Goal: Communication & Community: Share content

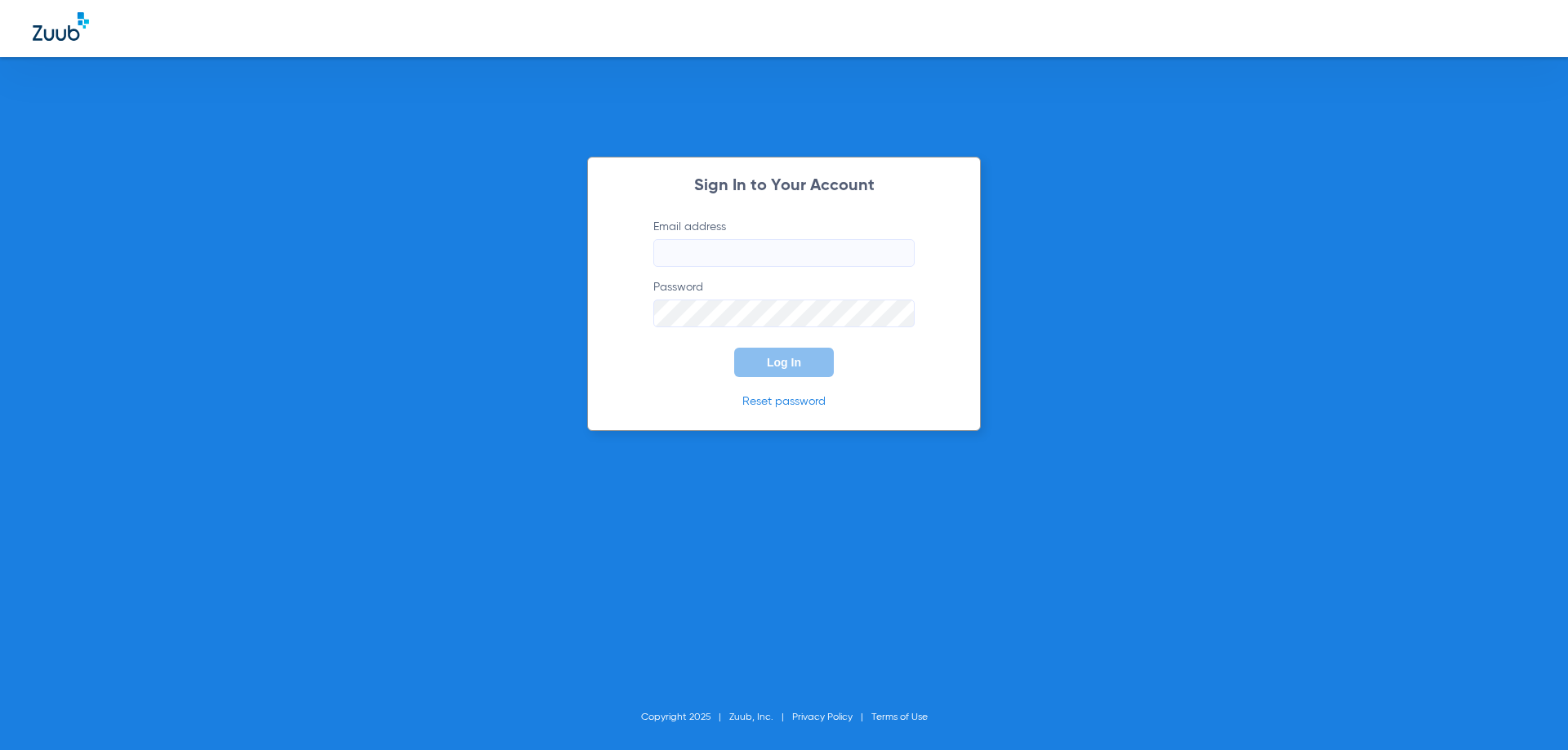
type input "[EMAIL_ADDRESS][DOMAIN_NAME]"
click at [782, 357] on span "Log In" at bounding box center [784, 363] width 34 height 13
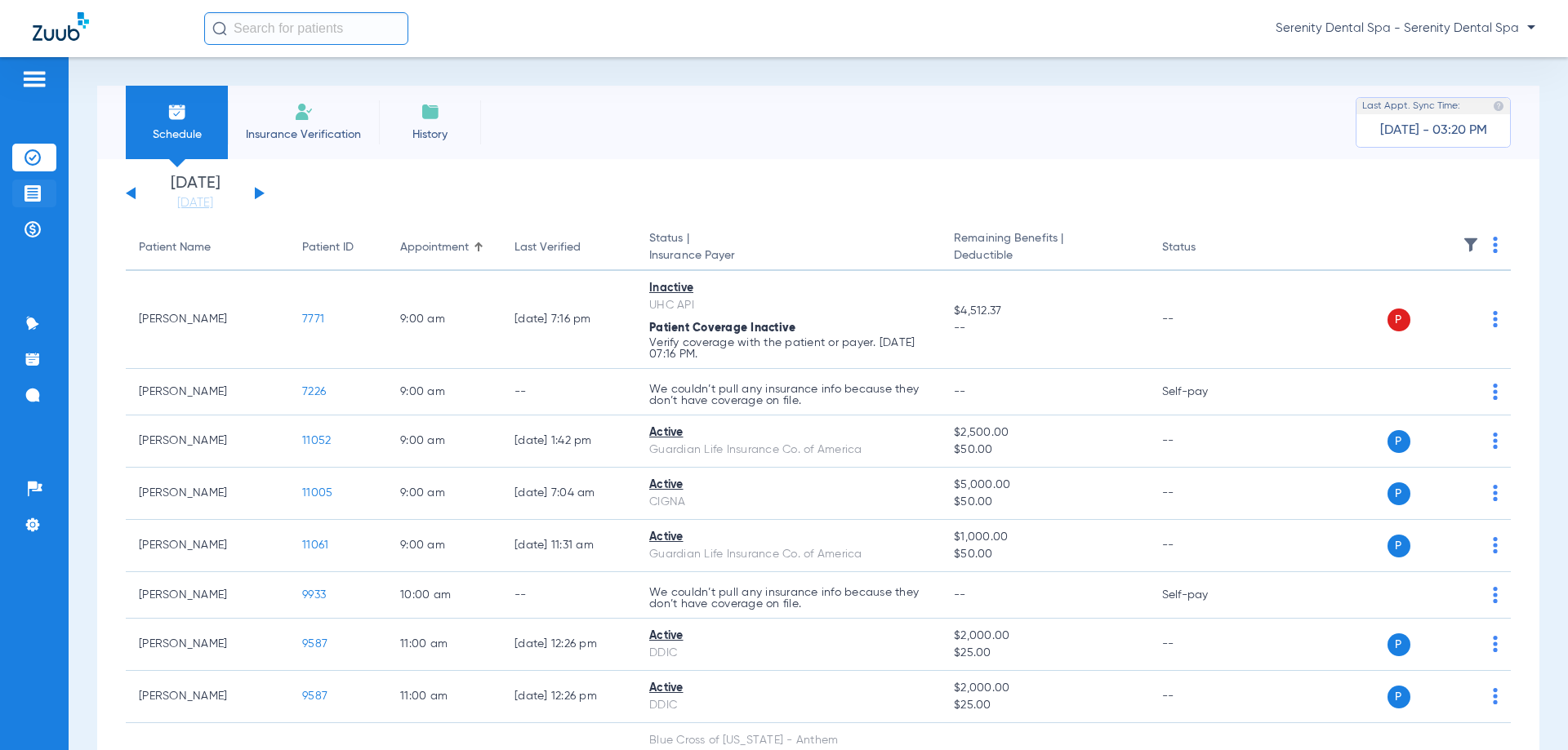
click at [20, 194] on li "Treatment Acceptance" at bounding box center [34, 194] width 44 height 28
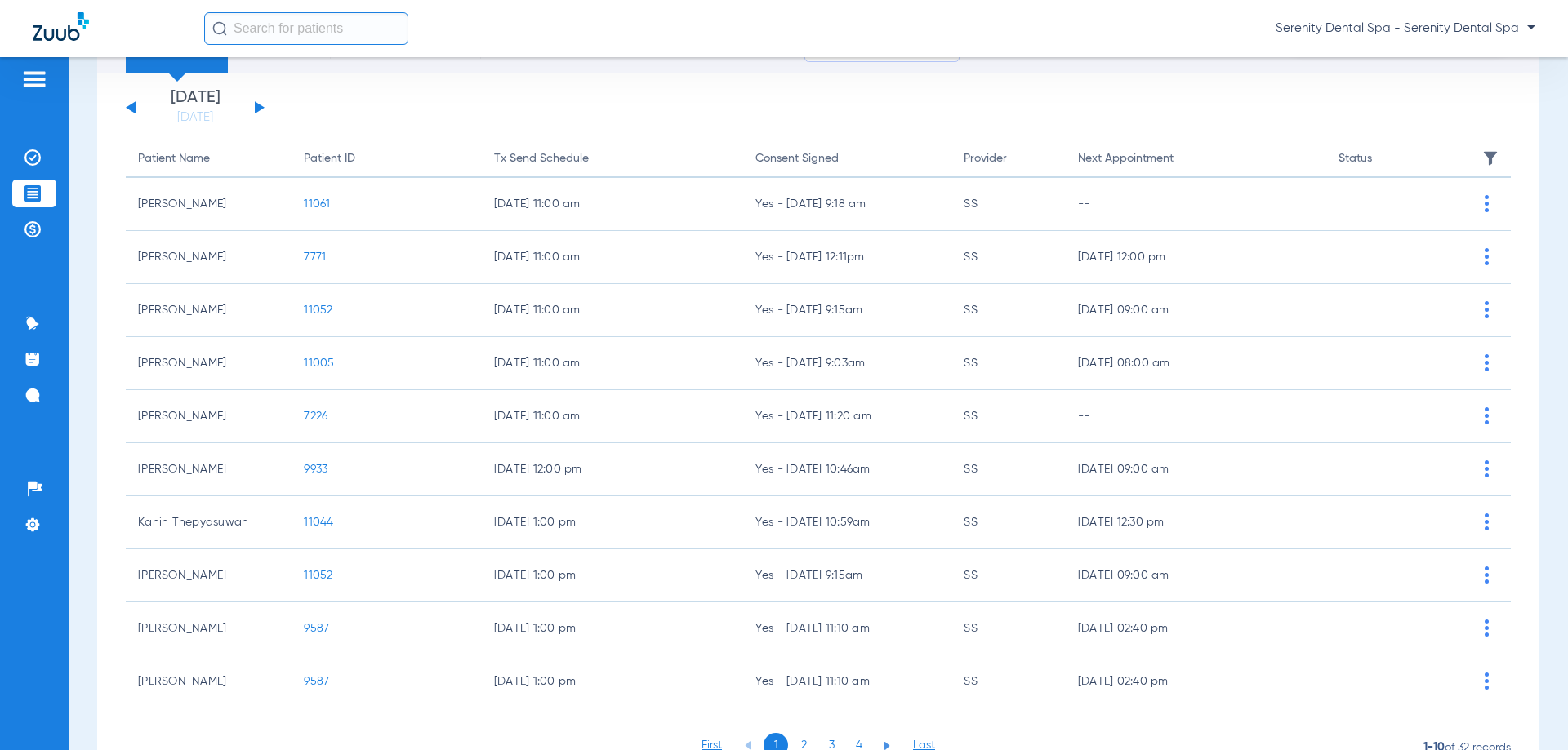
scroll to position [163, 0]
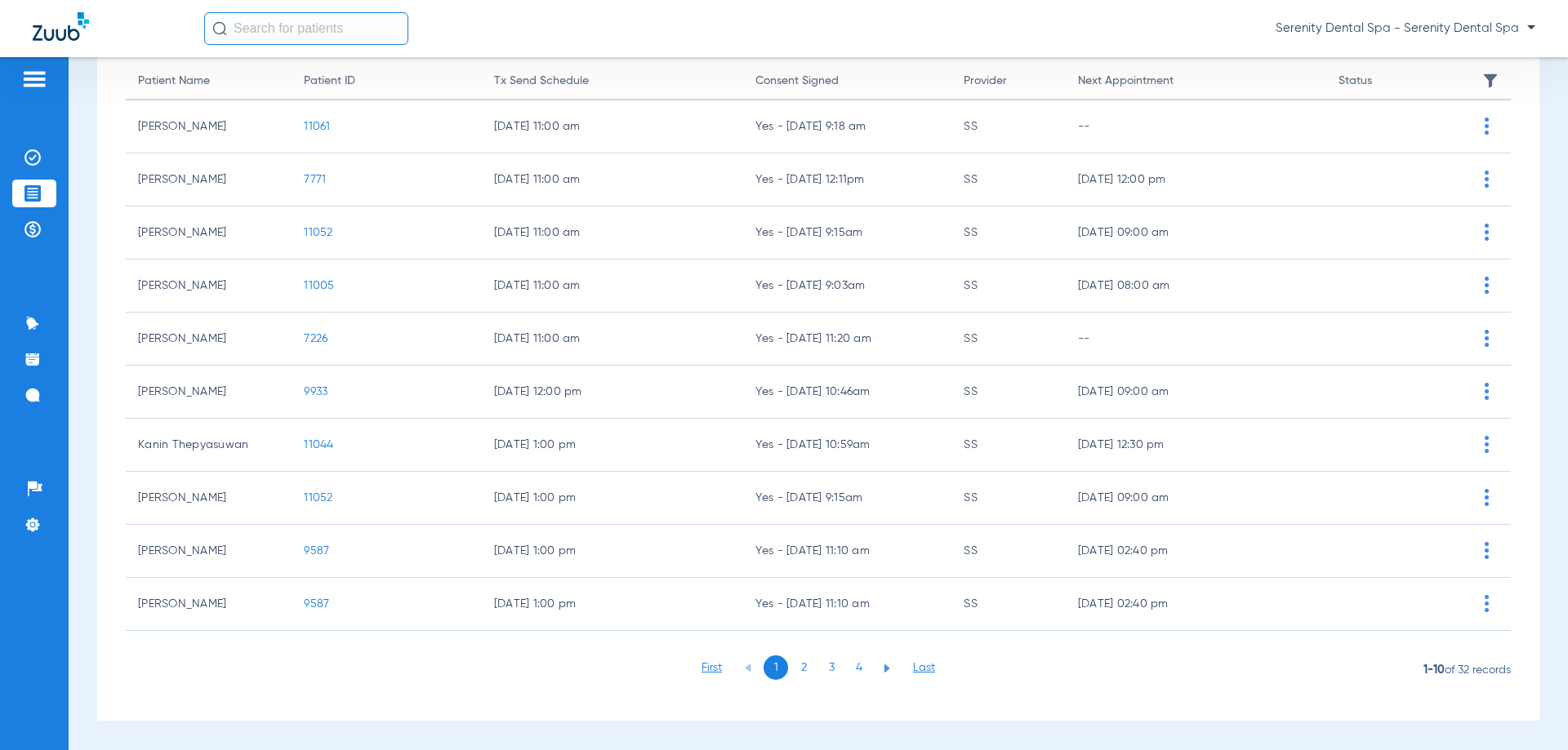
click at [835, 665] on li "3" at bounding box center [832, 668] width 25 height 25
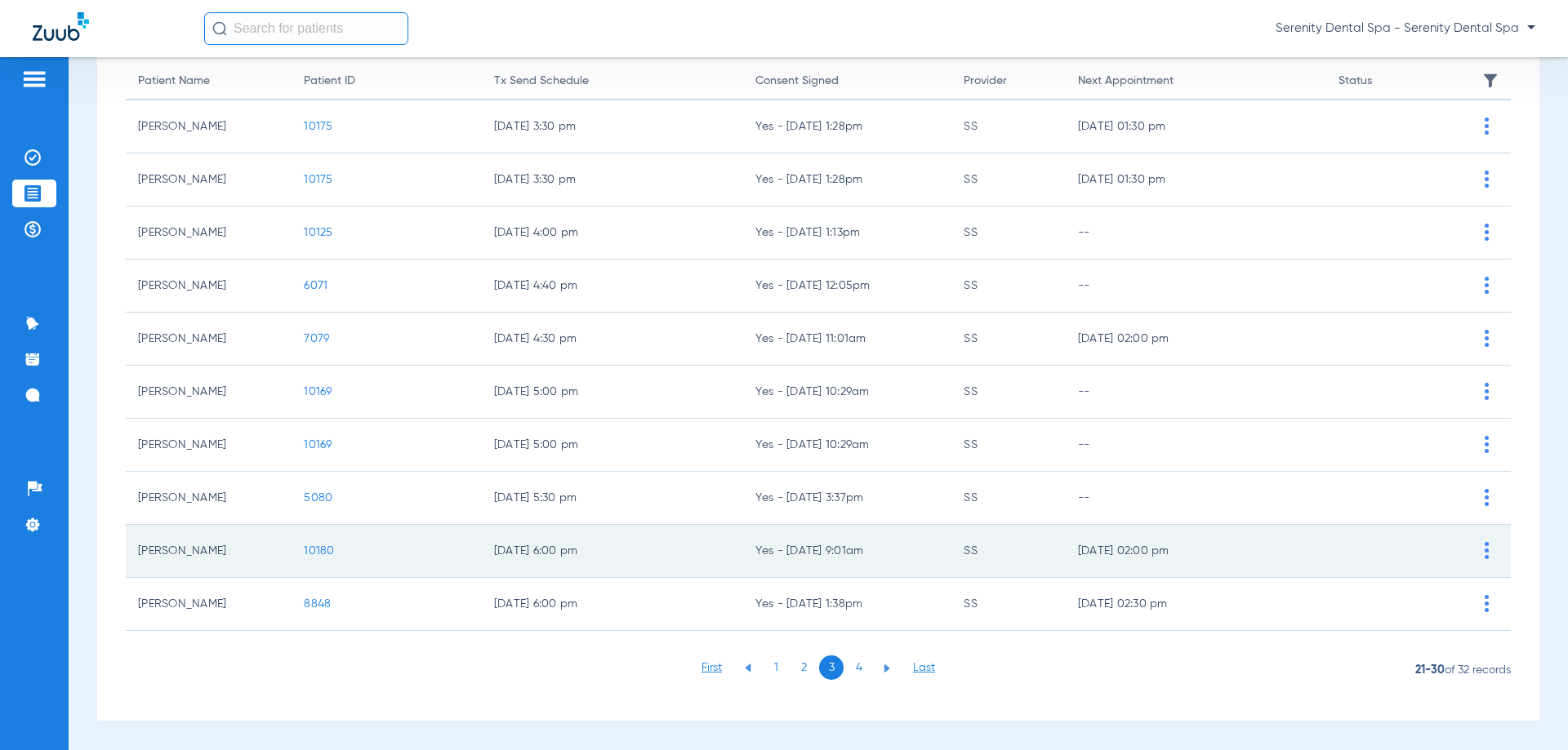
click at [328, 557] on span "10180" at bounding box center [318, 551] width 30 height 11
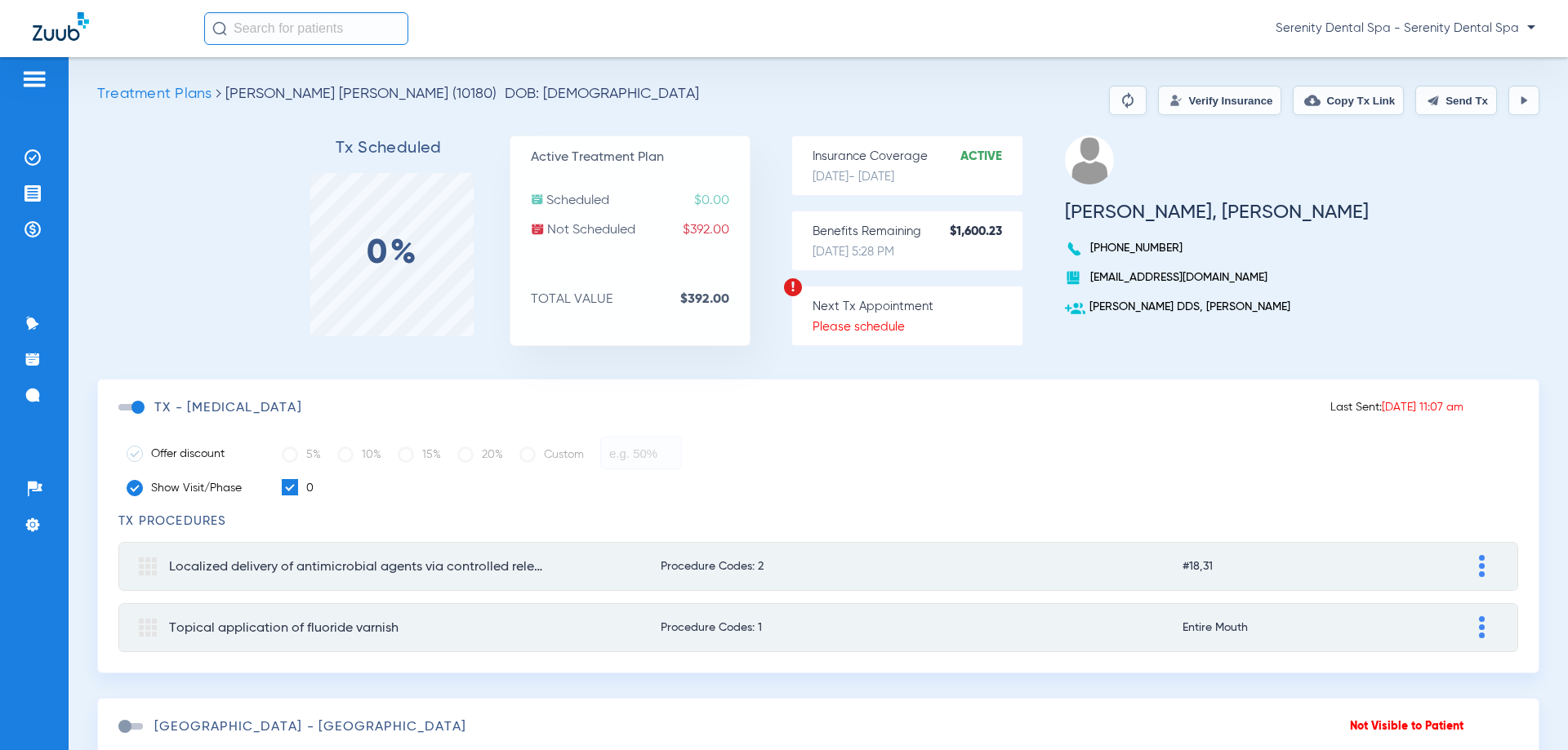
click at [142, 406] on span at bounding box center [130, 407] width 25 height 6
click at [122, 415] on input "checkbox" at bounding box center [122, 415] width 0 height 0
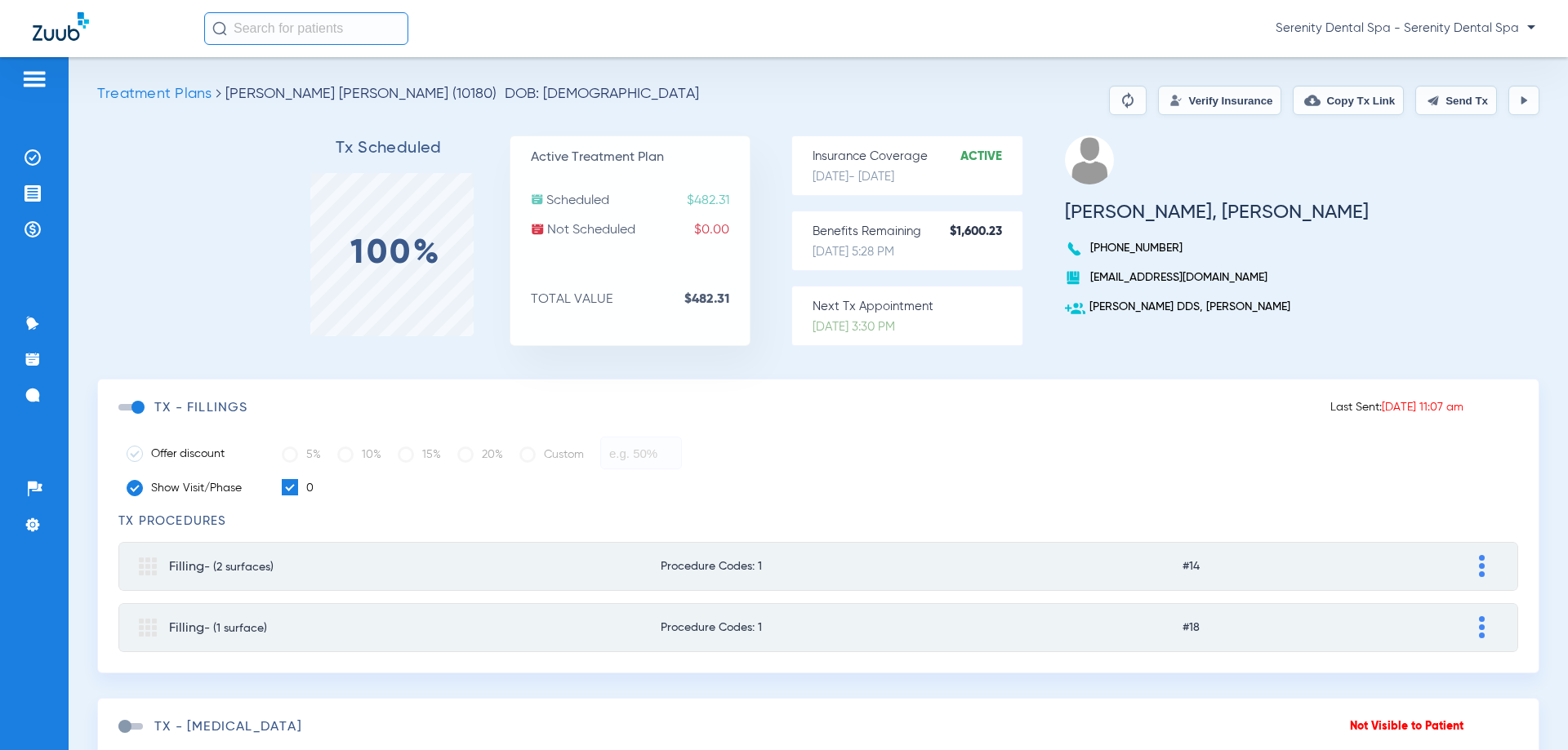
click at [1445, 108] on button "Send Tx" at bounding box center [1456, 101] width 82 height 30
click at [39, 191] on img at bounding box center [33, 194] width 17 height 17
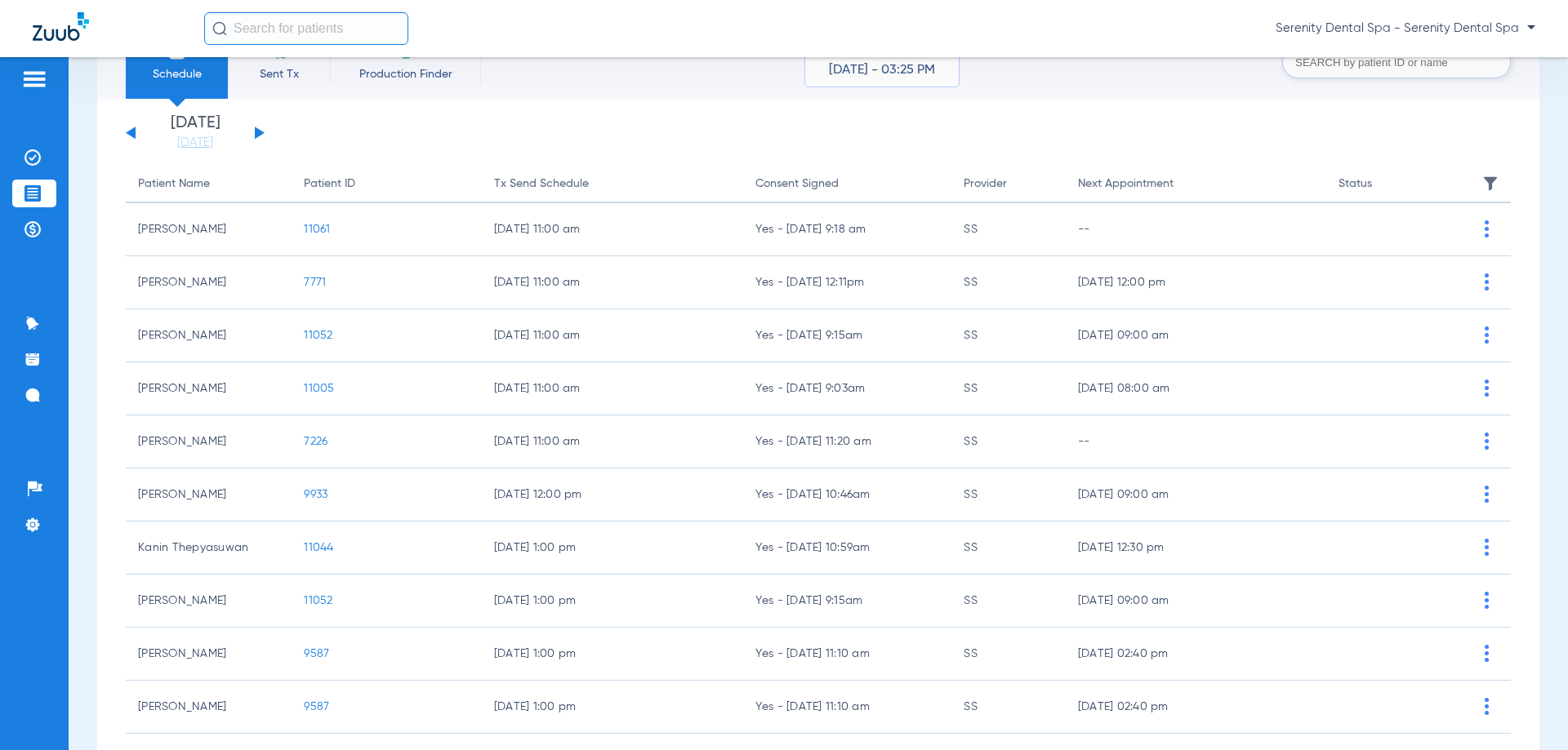
scroll to position [163, 0]
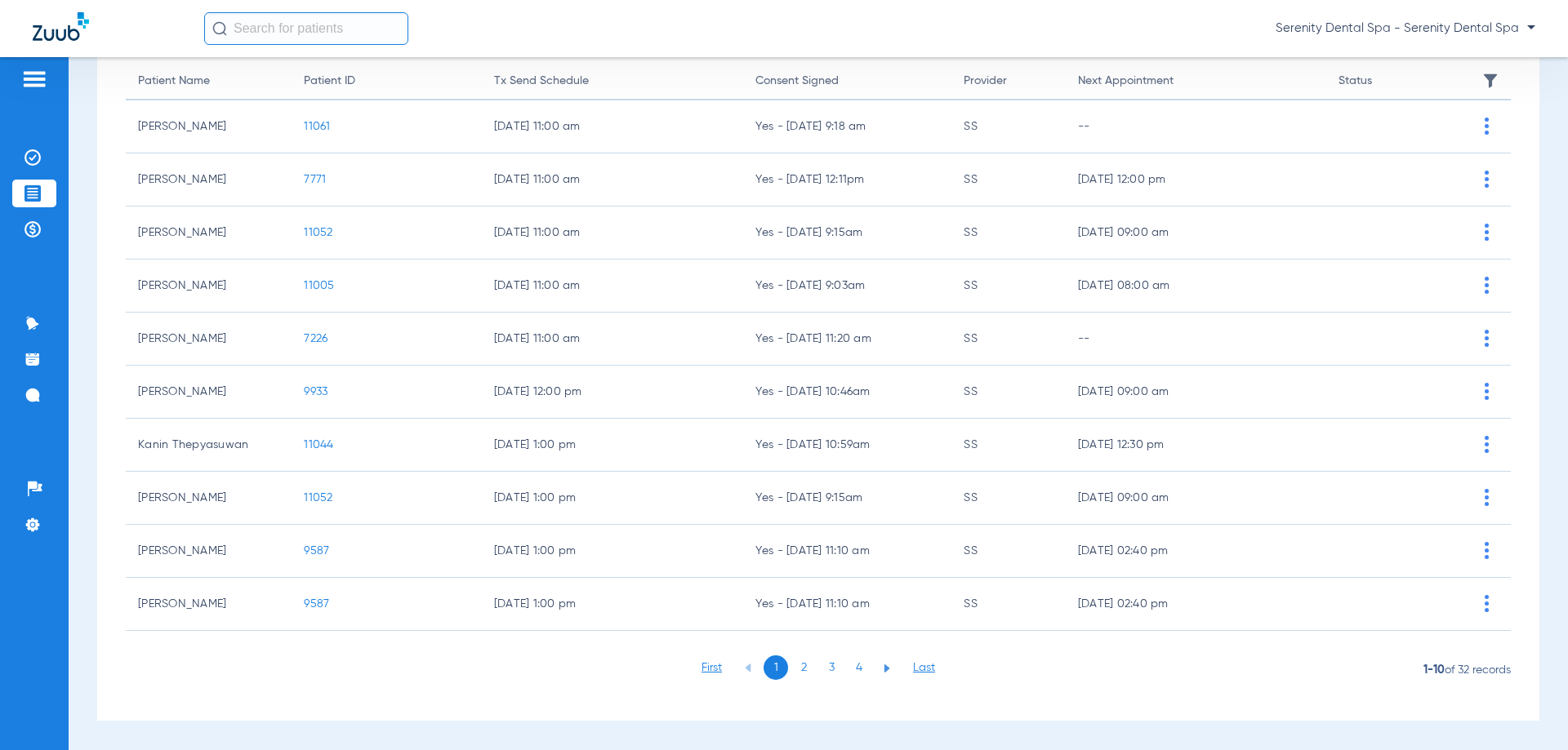
click at [824, 672] on li "3" at bounding box center [832, 668] width 25 height 25
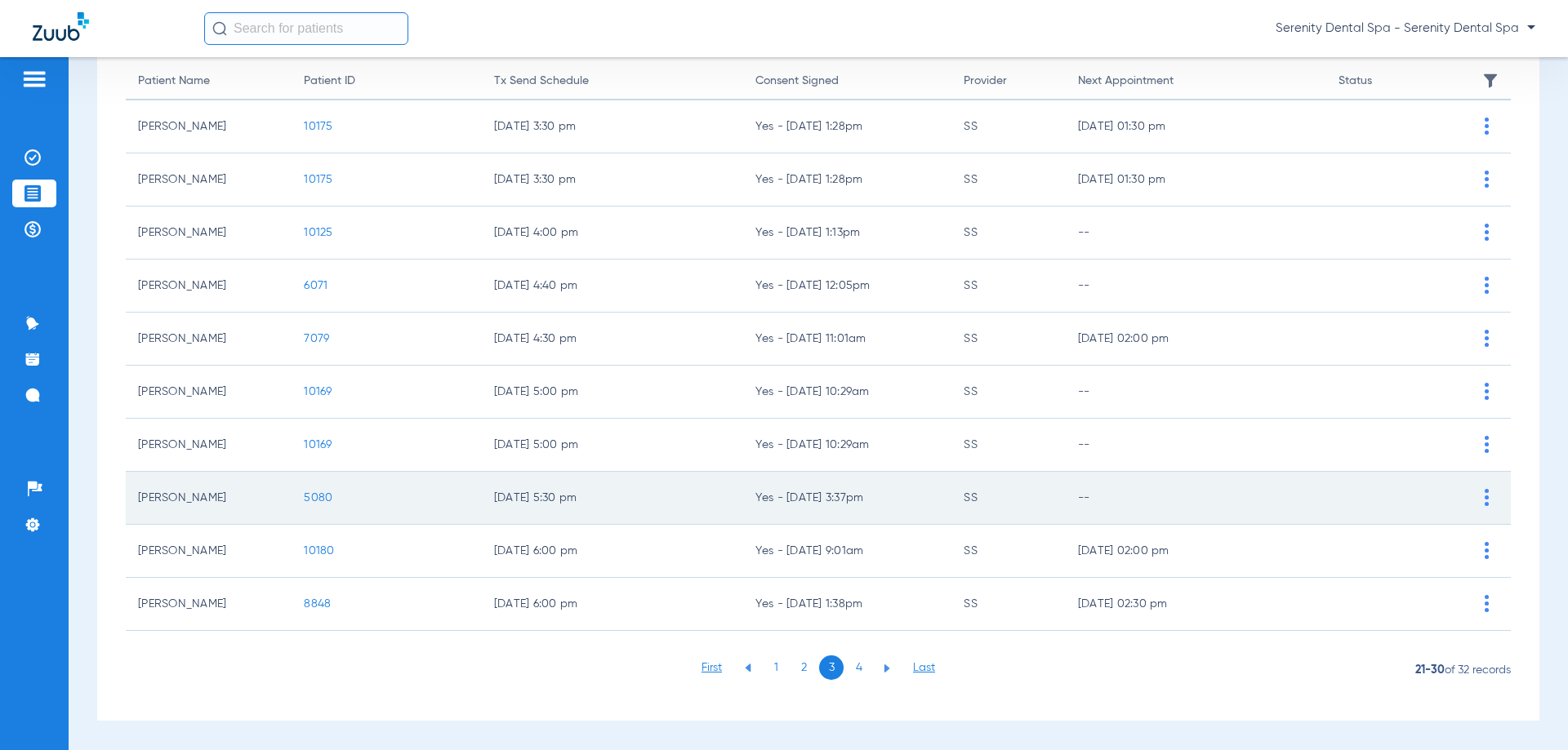
click at [307, 493] on span "5080" at bounding box center [317, 498] width 29 height 11
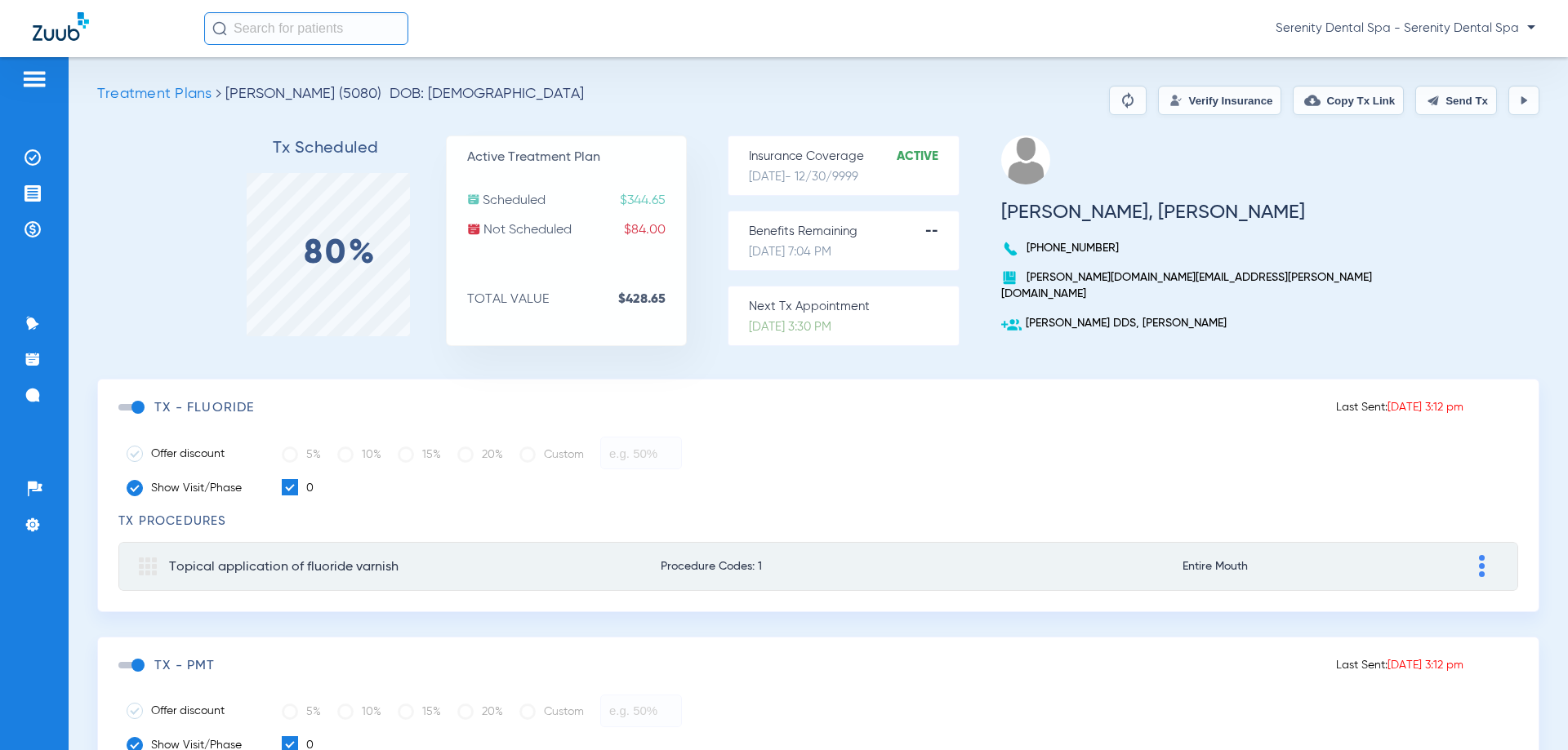
click at [137, 405] on span at bounding box center [130, 407] width 25 height 6
click at [122, 415] on input "checkbox" at bounding box center [122, 415] width 0 height 0
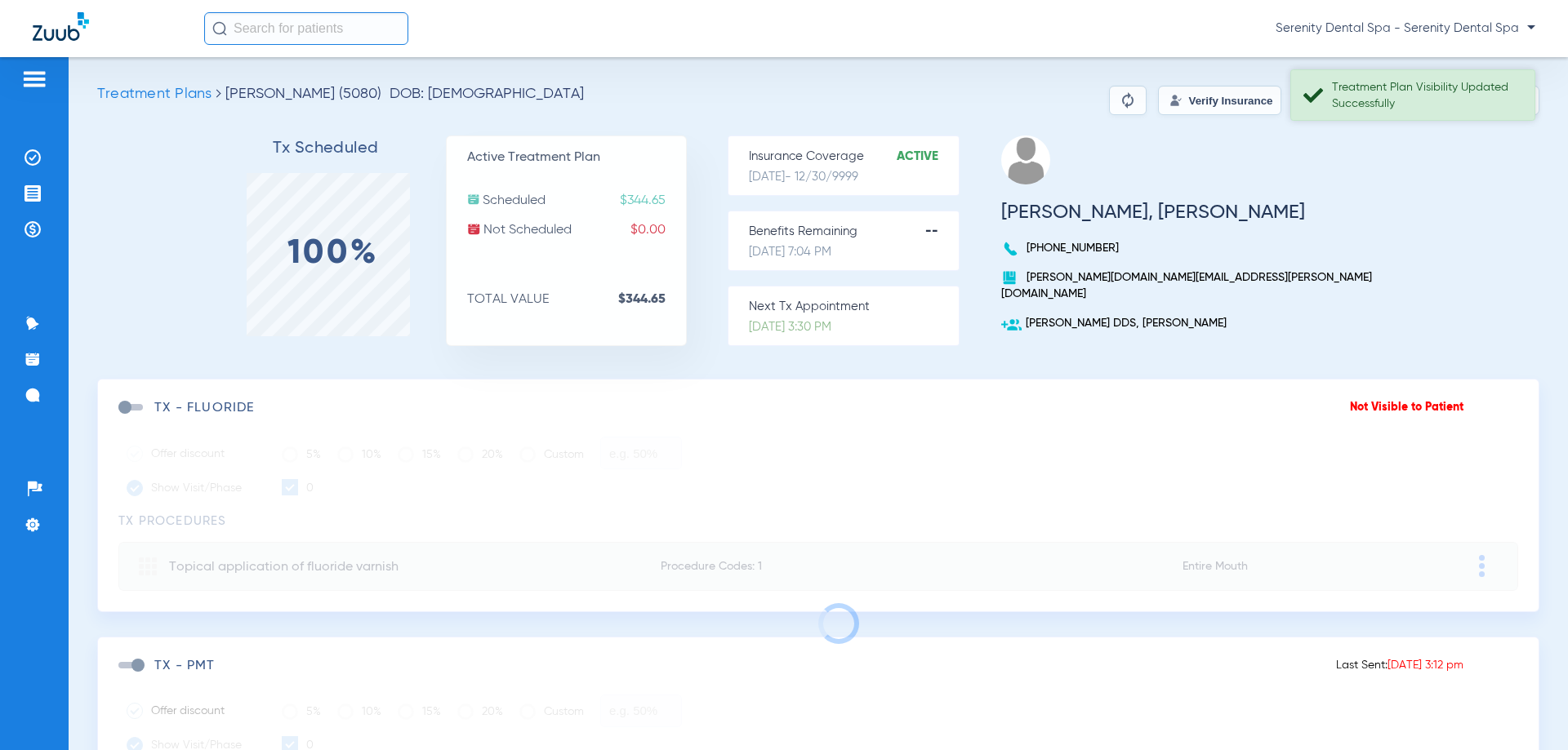
click at [1403, 98] on div "Treatment Plan Visibility Updated Successfully" at bounding box center [1427, 95] width 188 height 32
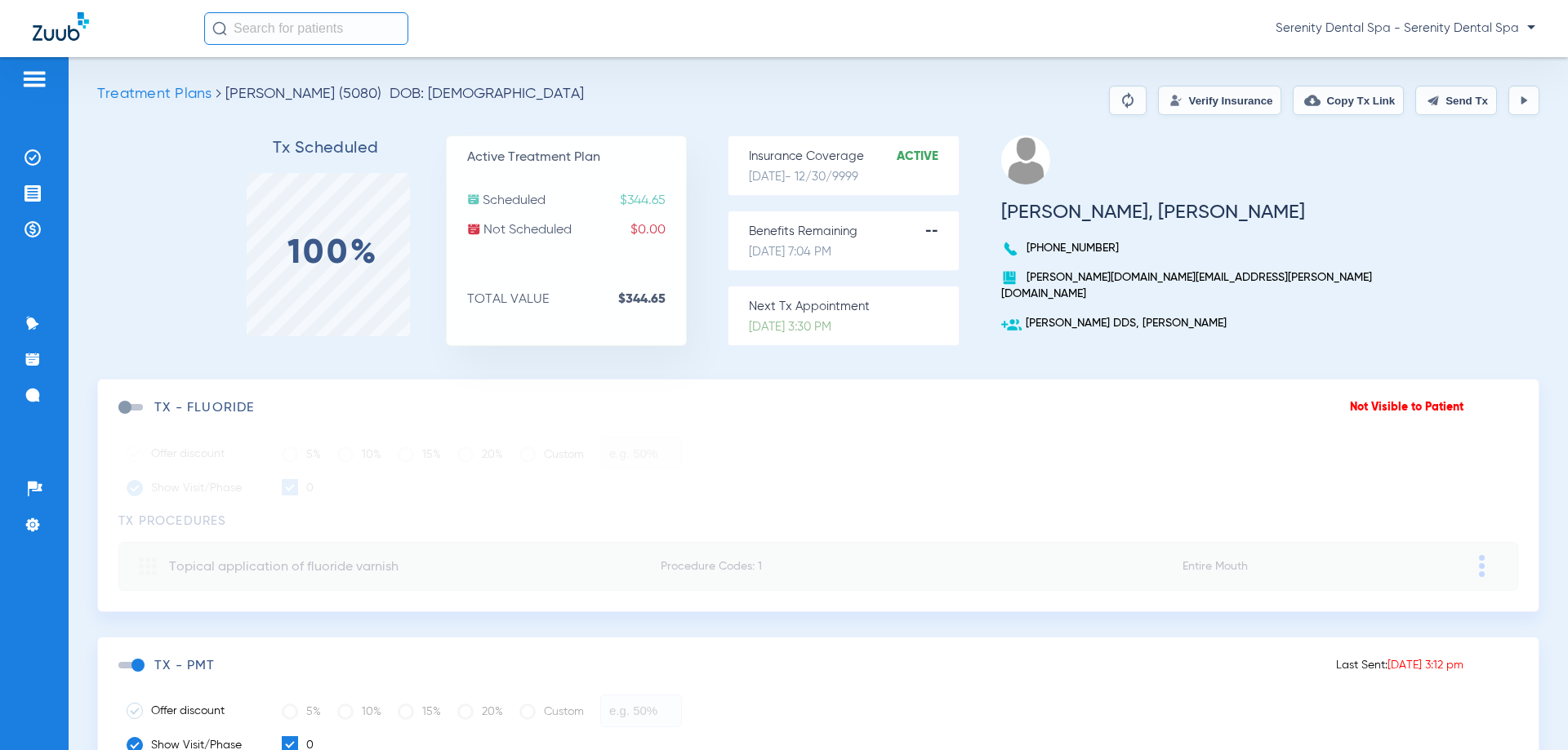
click at [1450, 96] on button "Send Tx" at bounding box center [1456, 101] width 82 height 30
click at [1358, 101] on button "Copy Tx Link" at bounding box center [1348, 101] width 111 height 30
drag, startPoint x: 35, startPoint y: 391, endPoint x: 53, endPoint y: 418, distance: 32.4
click at [35, 392] on img at bounding box center [33, 396] width 17 height 17
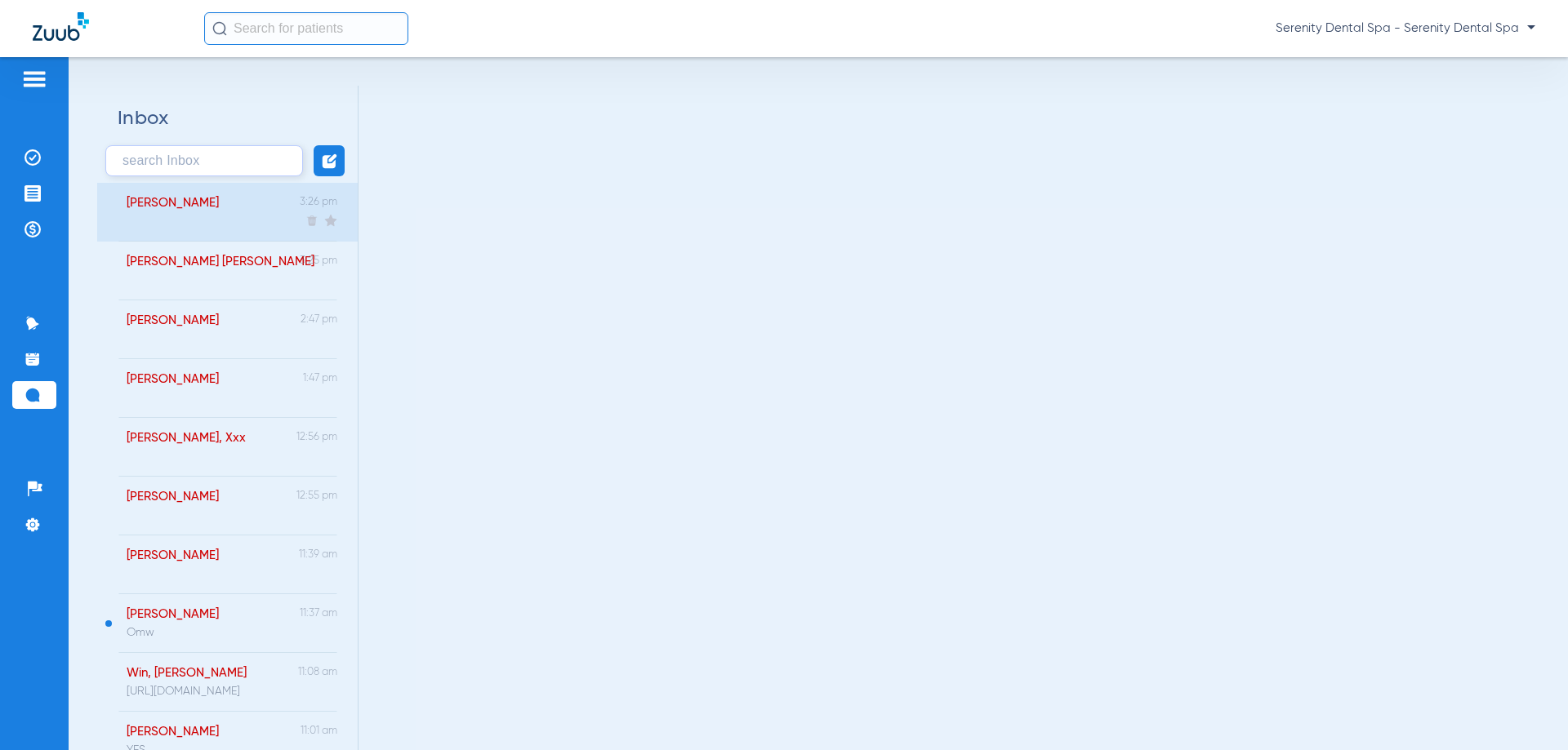
click at [239, 224] on div "Ong, Andrew 3:26 pm" at bounding box center [227, 212] width 260 height 59
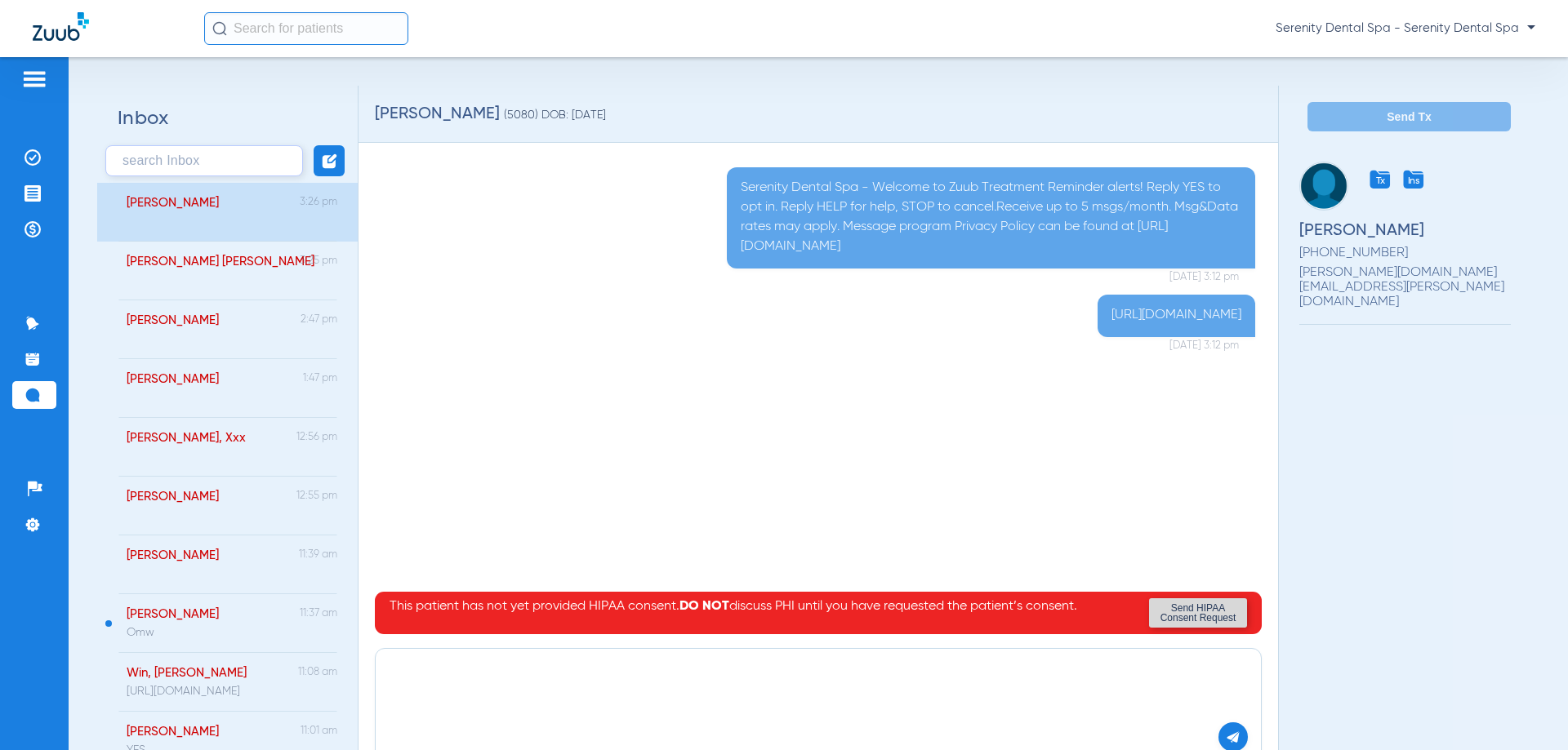
paste textarea "https://patient.zuub.com/patient/GWvBiUOCn67Nntn7GioI/office/17004429/practice/…"
type textarea "https://patient.zuub.com/patient/GWvBiUOCn67Nntn7GioI/office/17004429/practice/…"
click at [1226, 733] on img at bounding box center [1233, 737] width 15 height 15
click at [38, 197] on img at bounding box center [33, 194] width 17 height 17
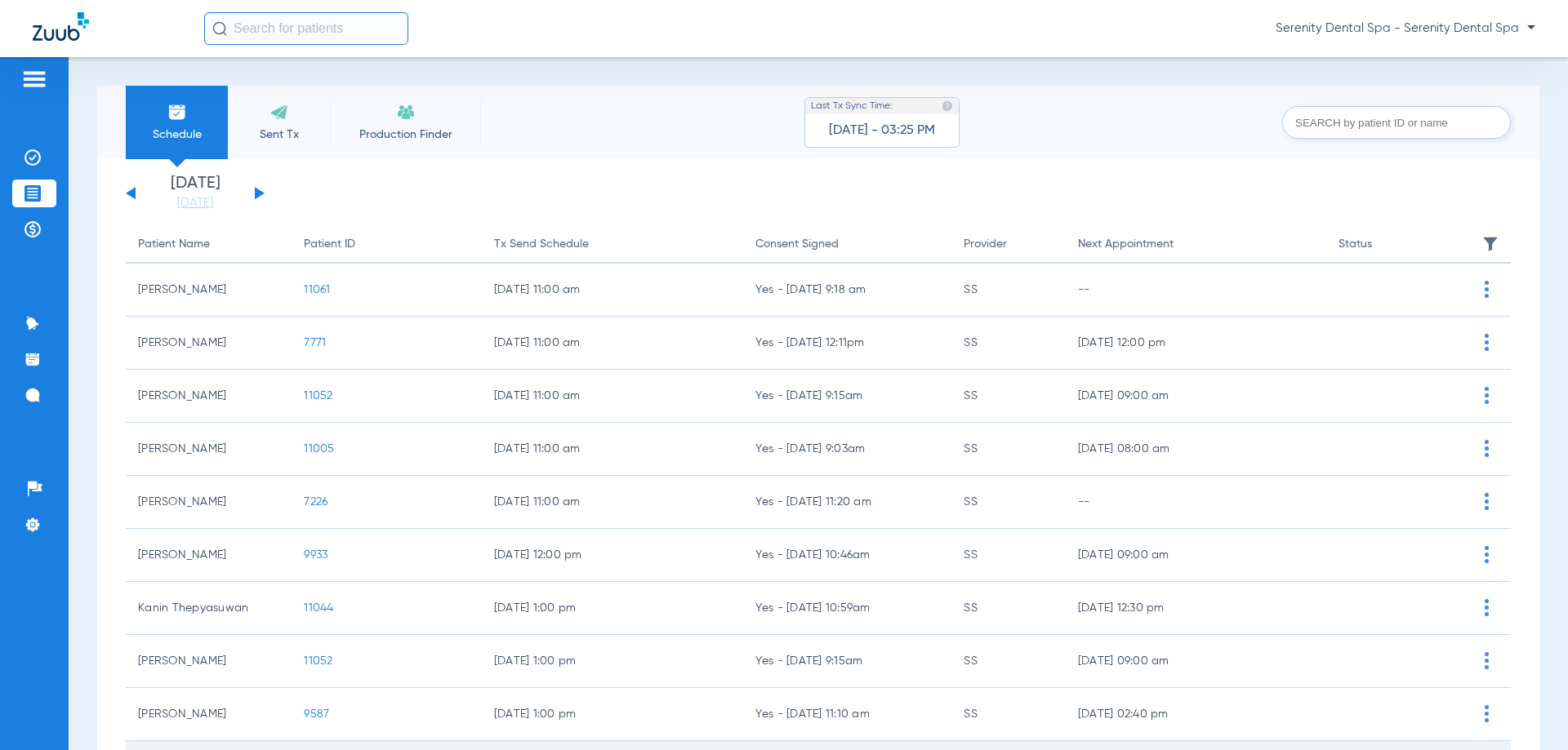
scroll to position [163, 0]
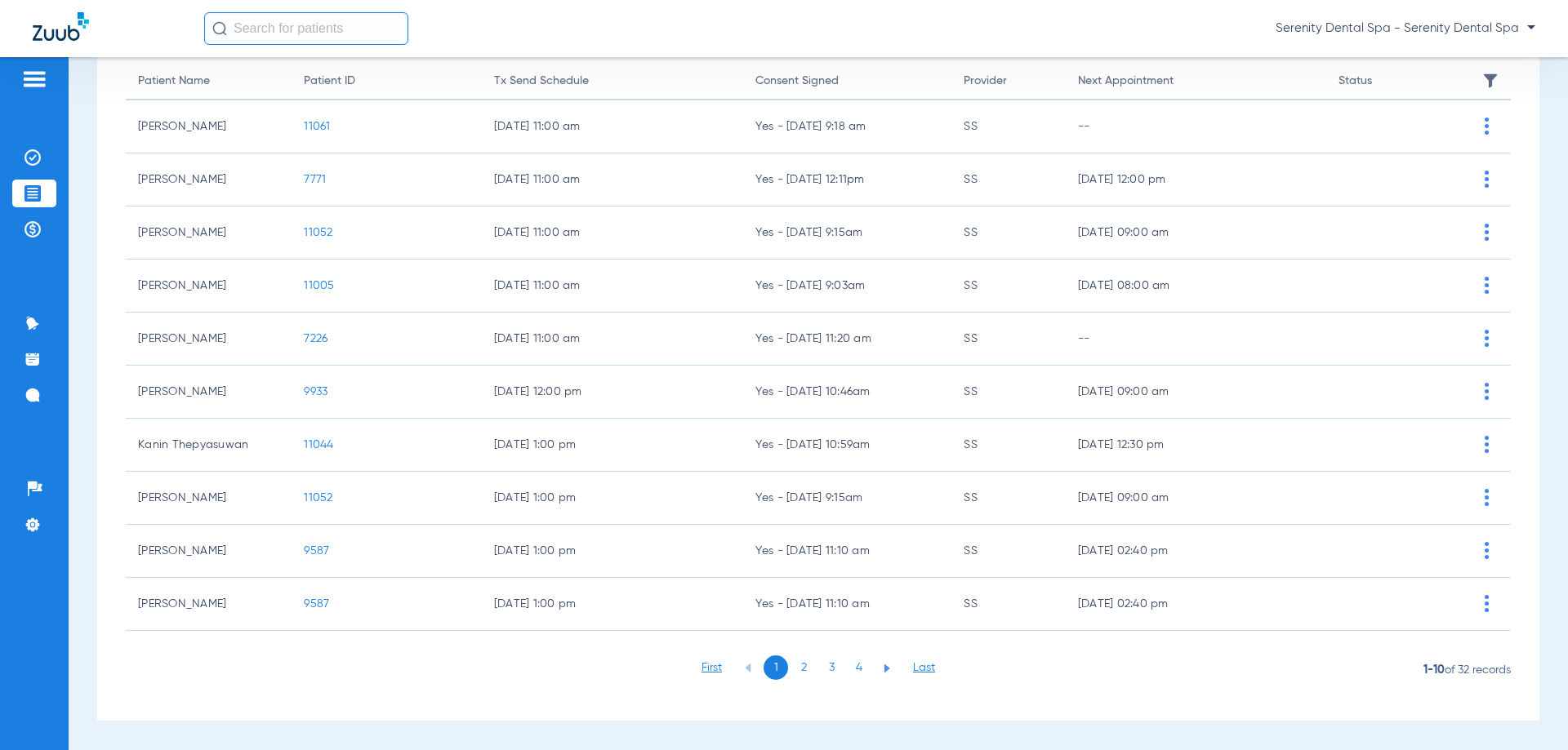
click at [828, 656] on li "3" at bounding box center [832, 668] width 25 height 25
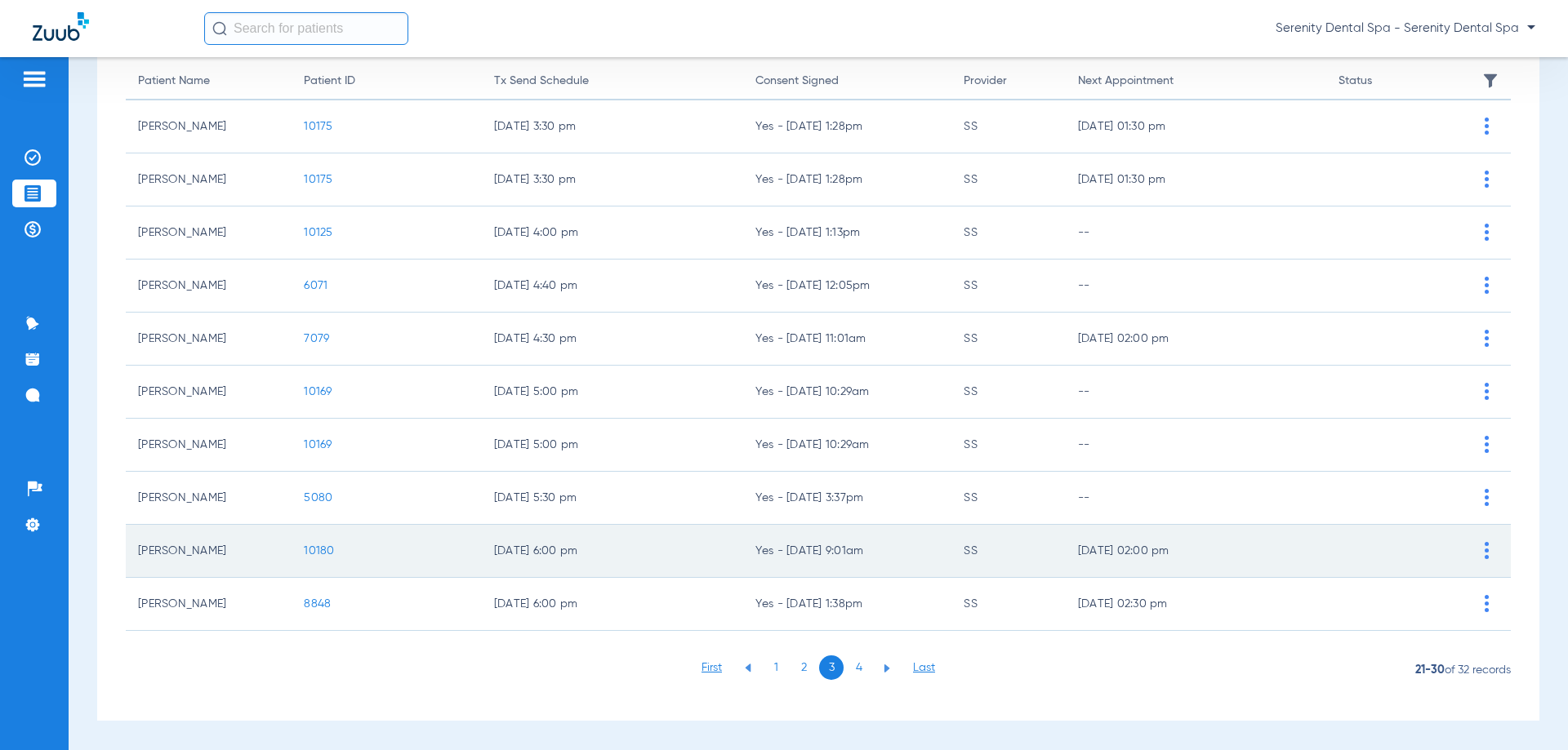
click at [325, 550] on span "10180" at bounding box center [318, 551] width 30 height 11
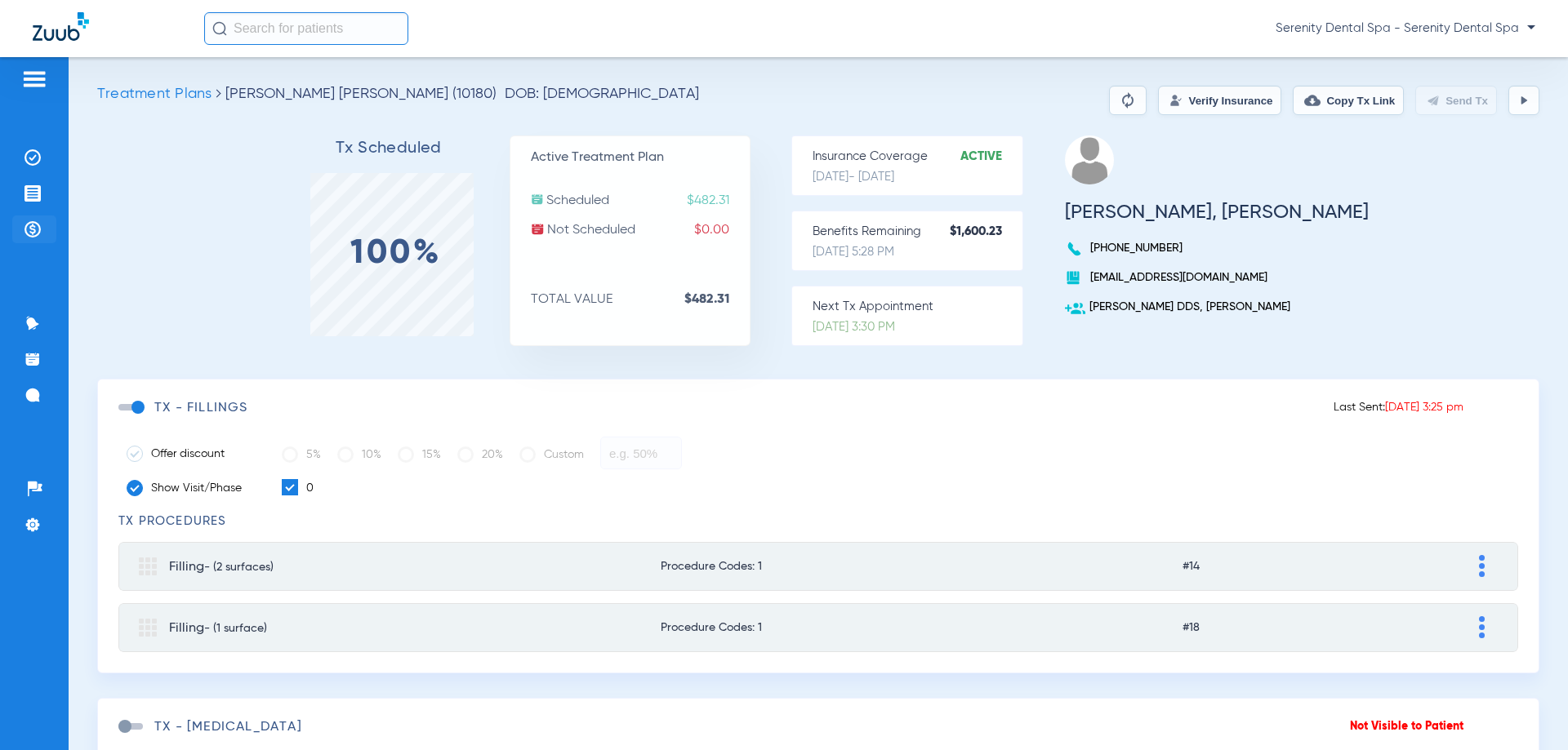
click at [39, 228] on img at bounding box center [33, 230] width 17 height 17
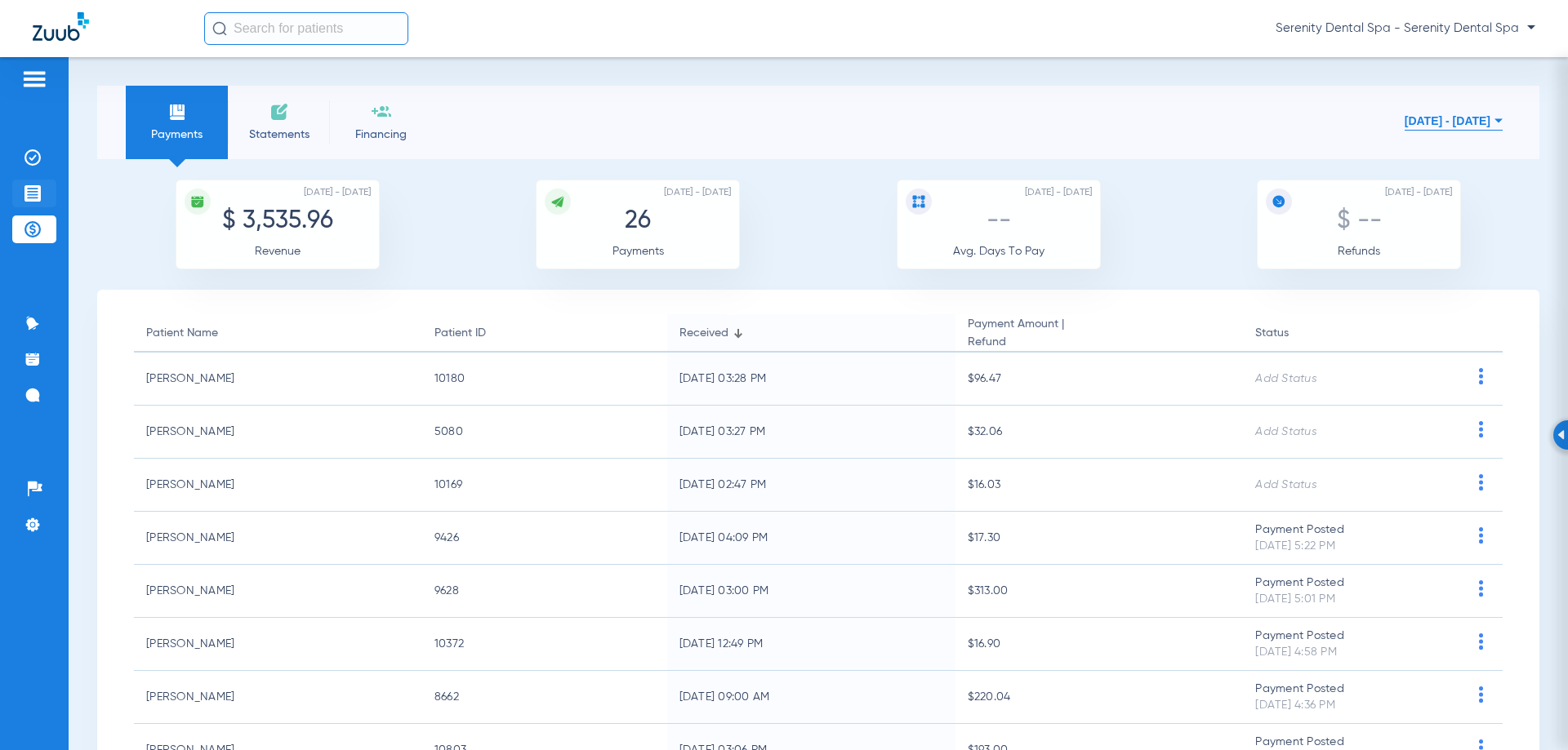
click at [34, 196] on img at bounding box center [33, 194] width 17 height 17
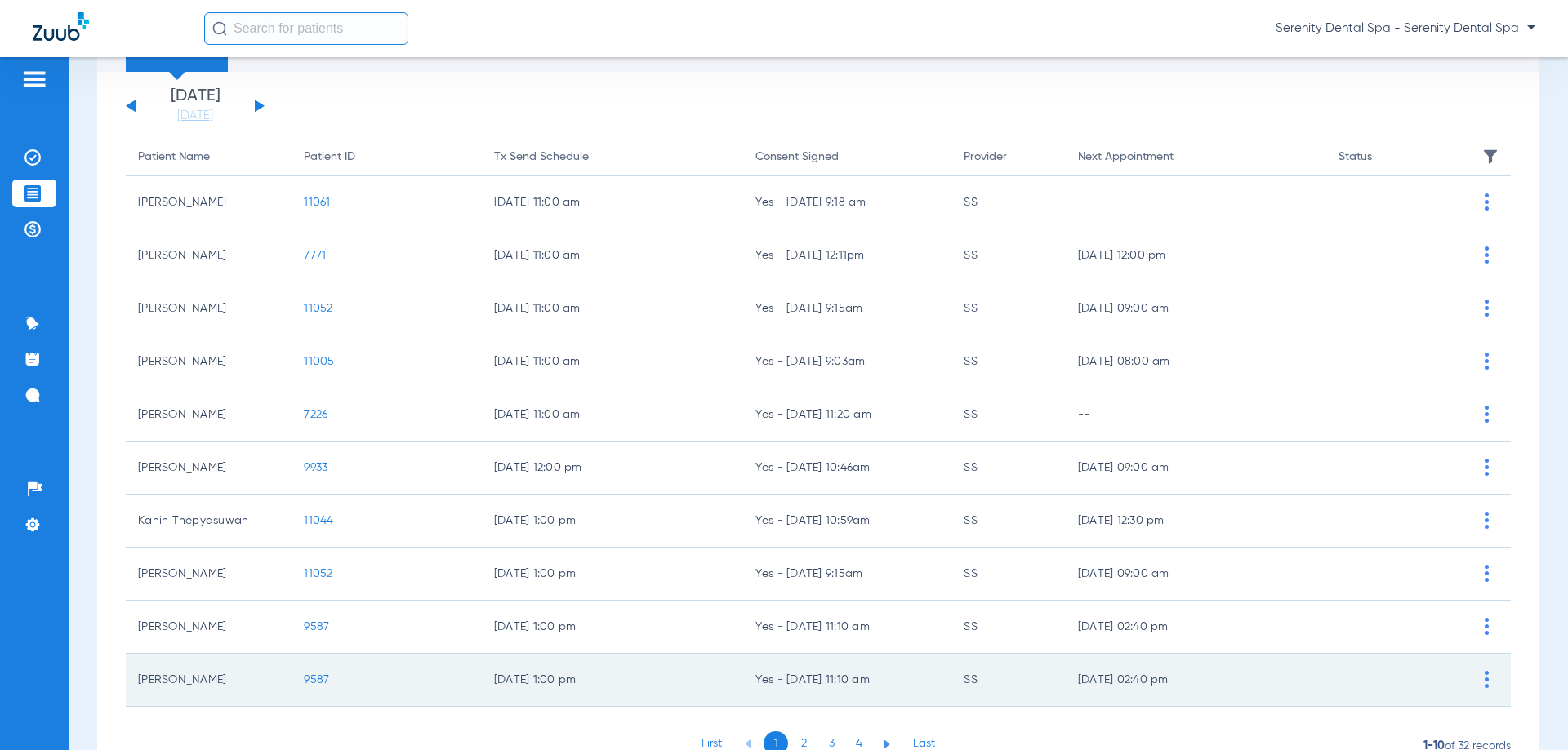
scroll to position [163, 0]
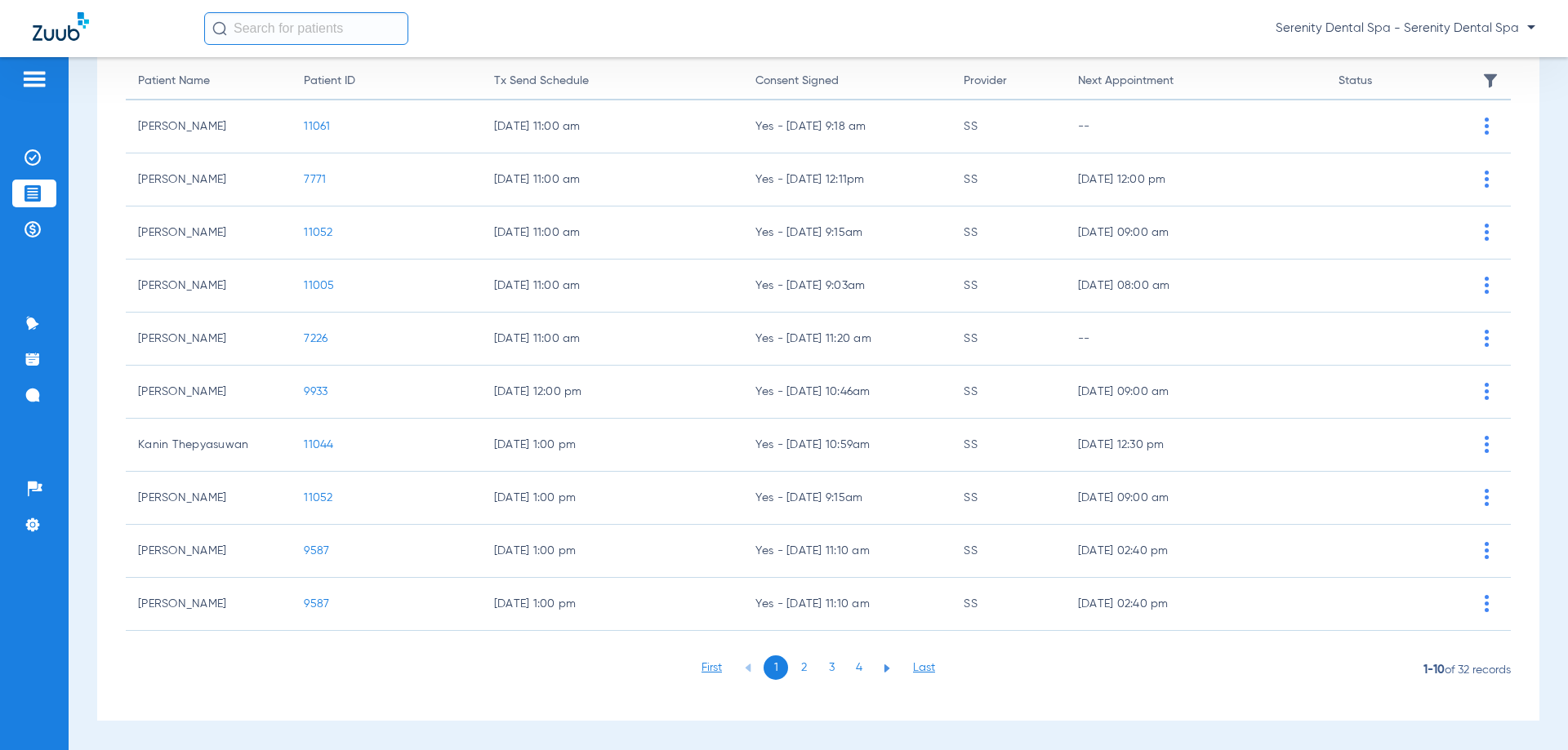
click at [830, 671] on li "3" at bounding box center [832, 668] width 25 height 25
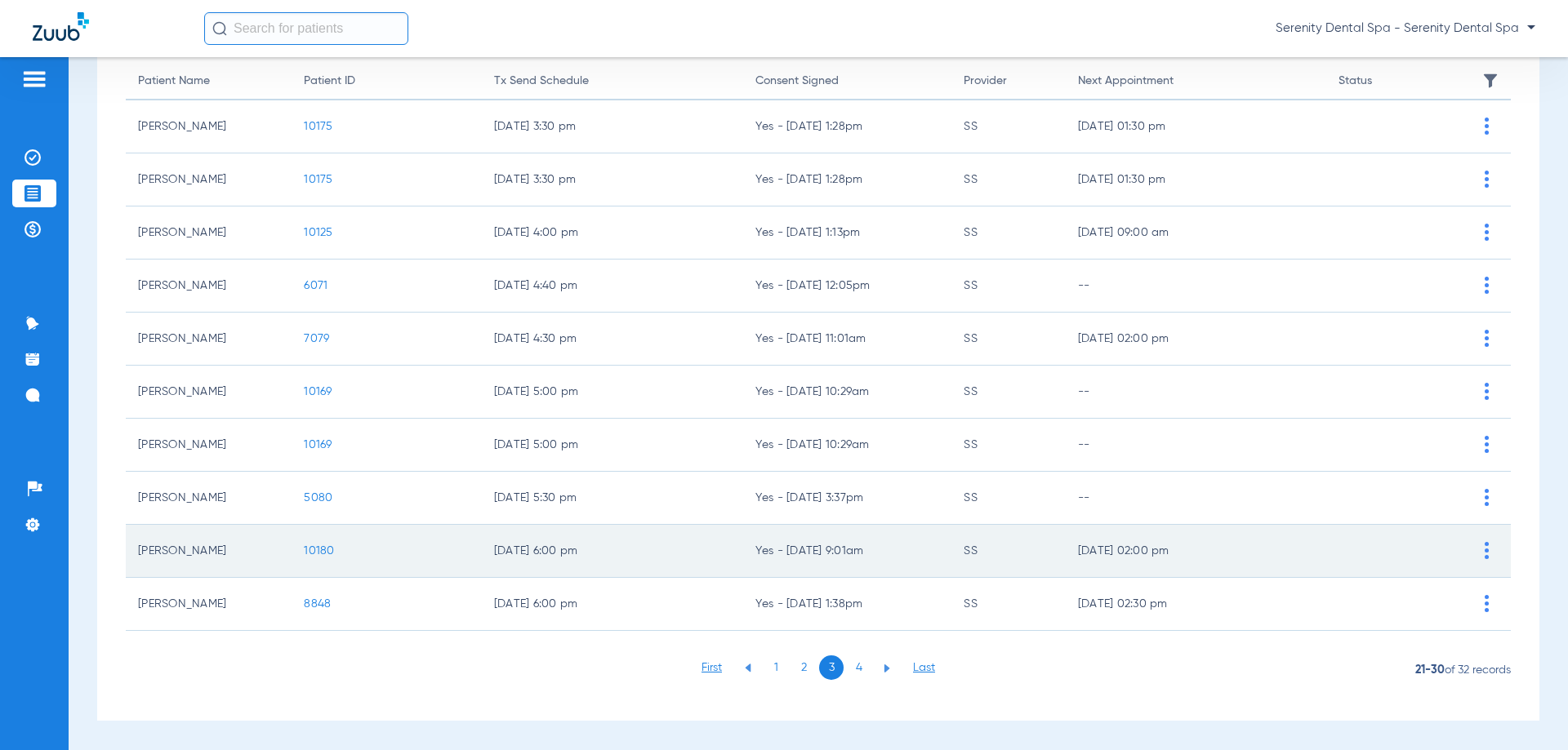
click at [312, 552] on span "10180" at bounding box center [318, 551] width 30 height 11
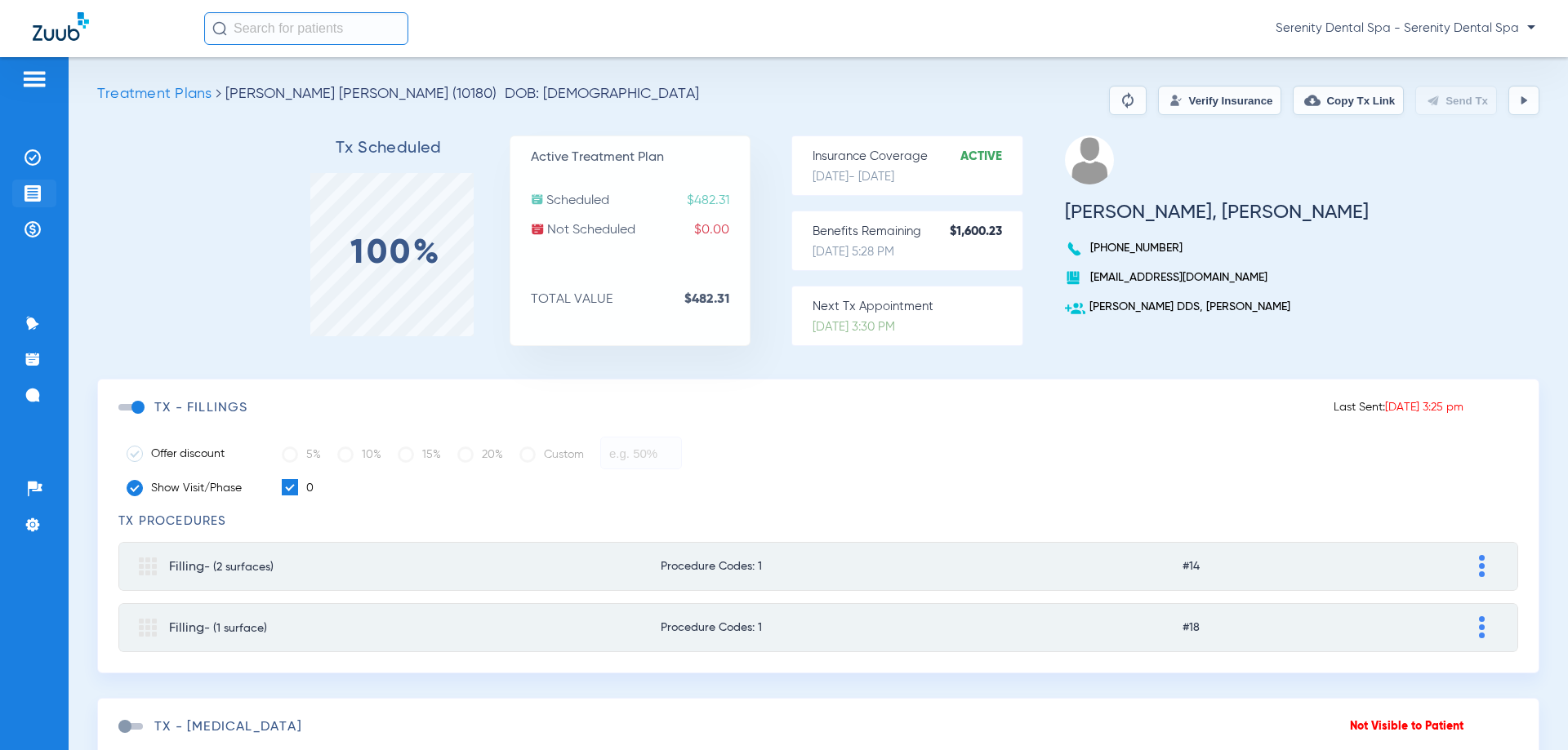
click at [39, 196] on img at bounding box center [33, 194] width 17 height 17
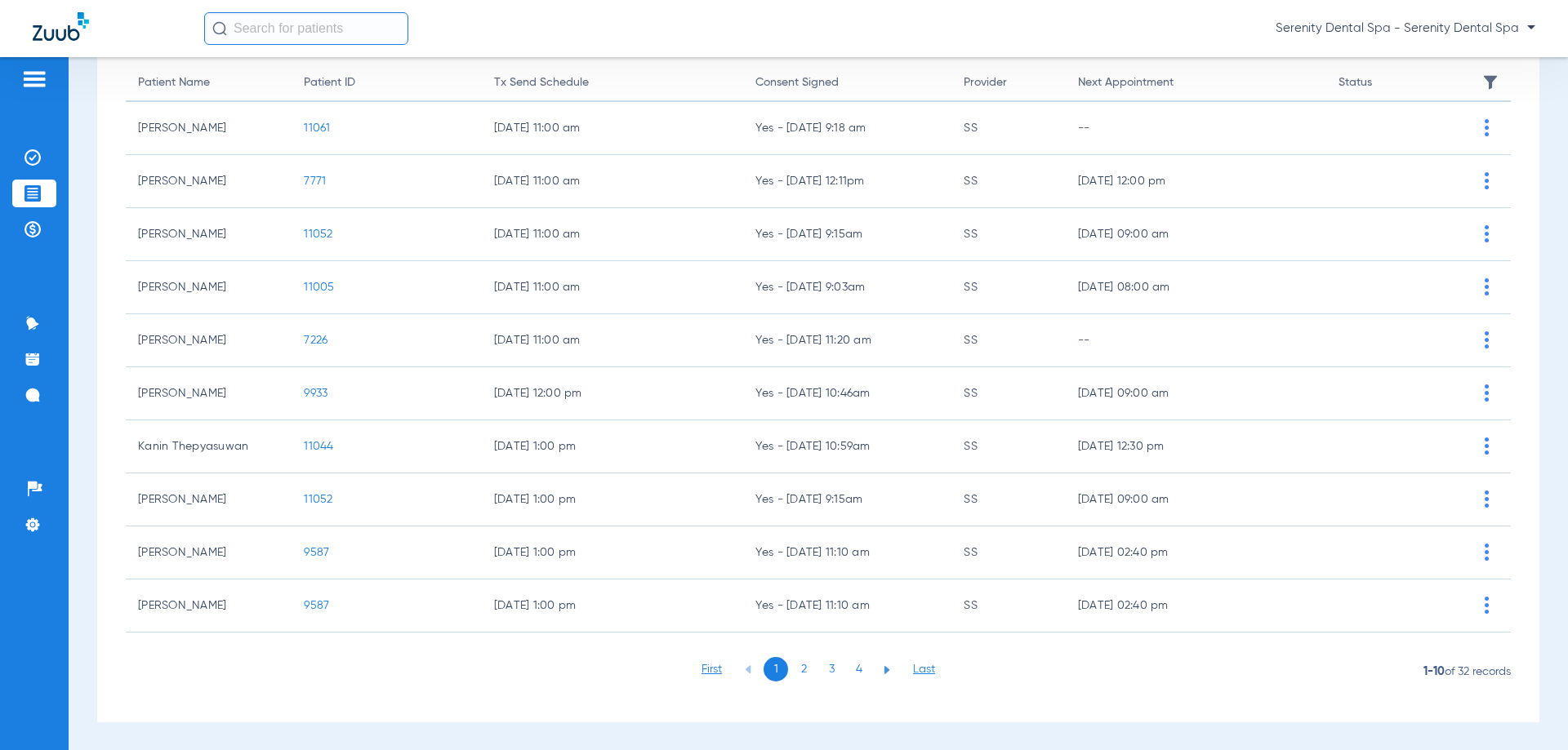
scroll to position [163, 0]
click at [820, 668] on li "3" at bounding box center [832, 668] width 25 height 25
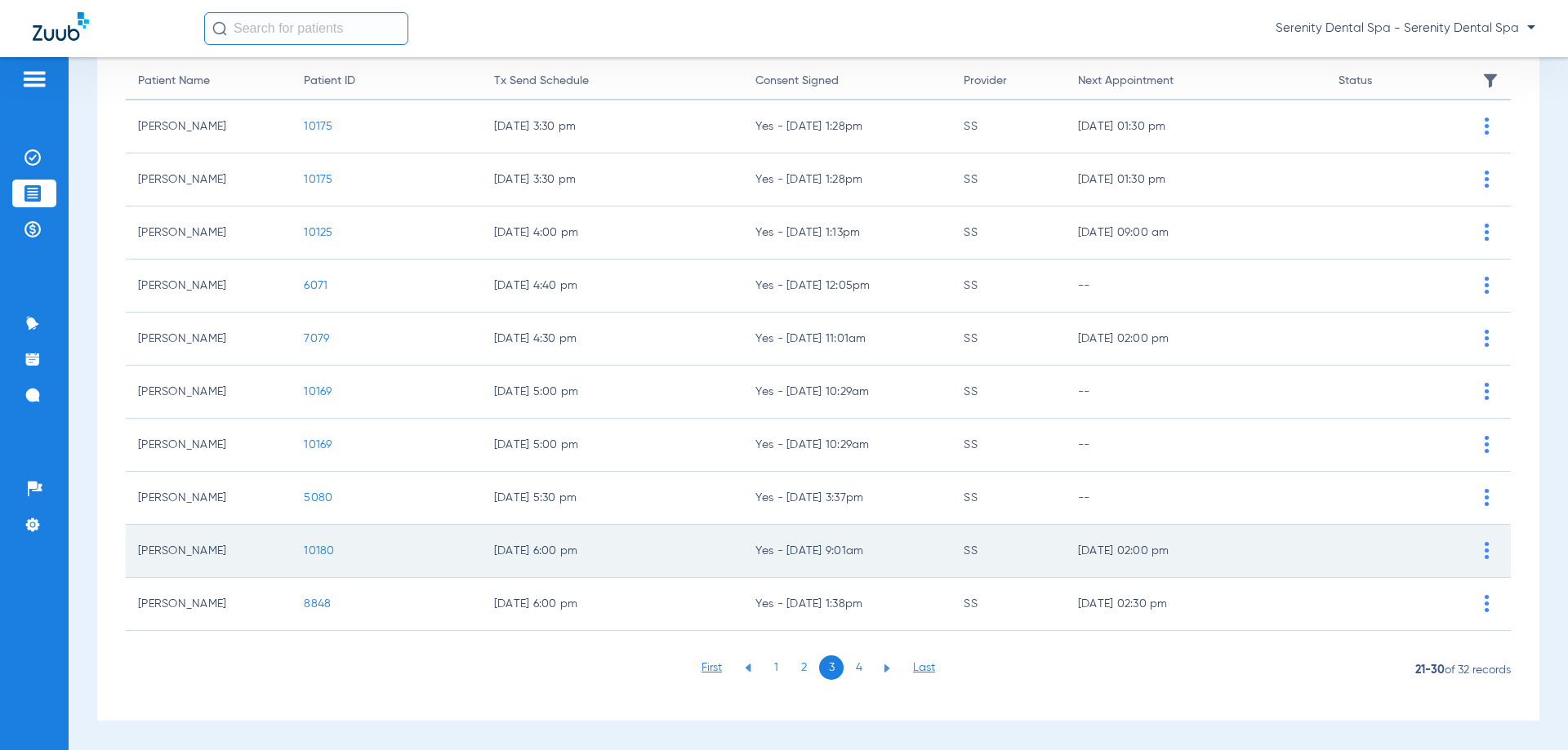
click at [324, 553] on span "10180" at bounding box center [318, 551] width 30 height 11
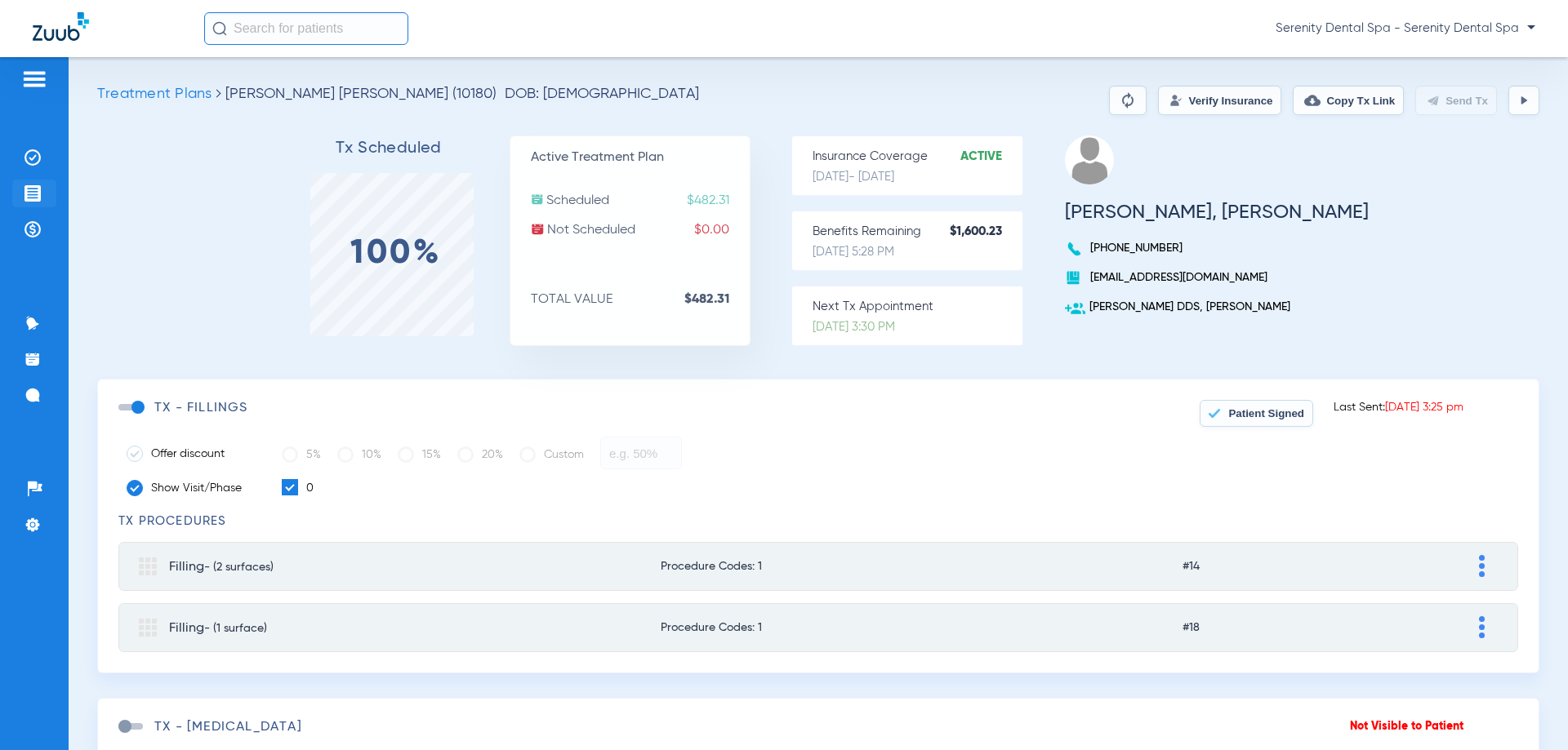
click at [33, 184] on li "Treatment Acceptance" at bounding box center [34, 194] width 44 height 28
